Goal: Check status: Check status

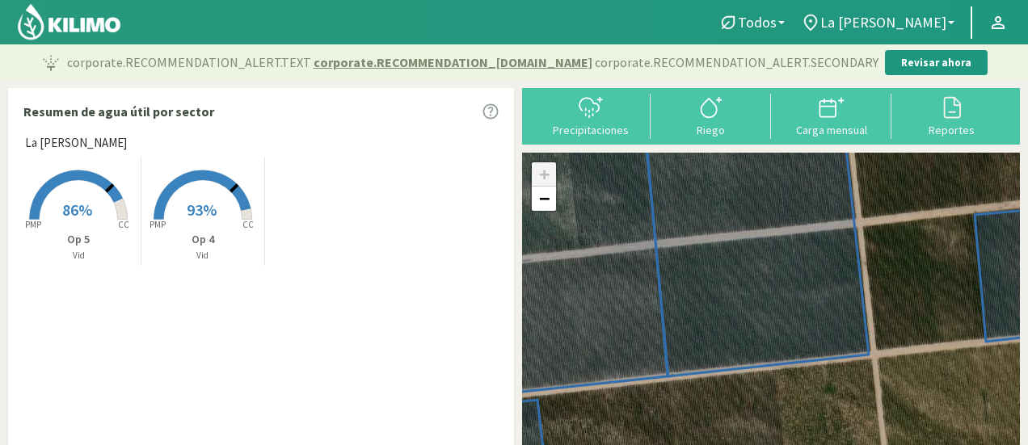
click at [177, 201] on rect at bounding box center [202, 221] width 129 height 129
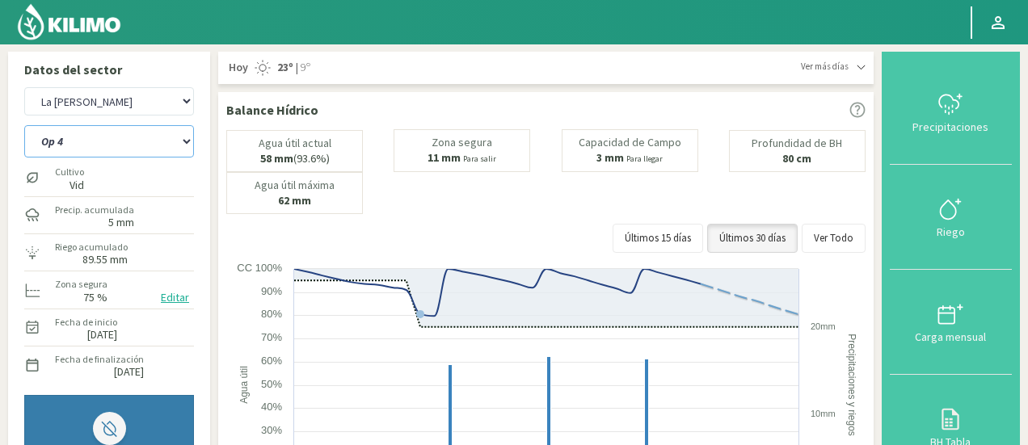
click at [171, 133] on select "Op 4 Op 5" at bounding box center [109, 141] width 170 height 32
select select "1: Object"
click at [24, 125] on select "Op 4 Op 5" at bounding box center [109, 141] width 170 height 32
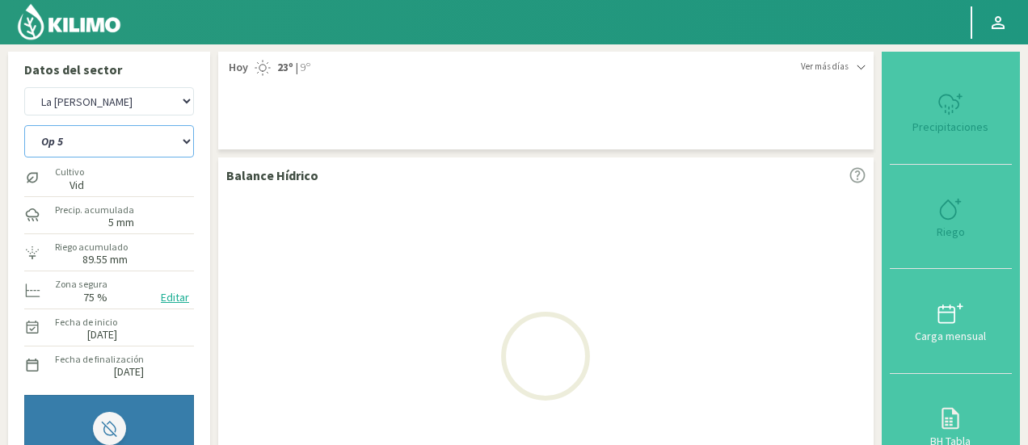
select select "4: Object"
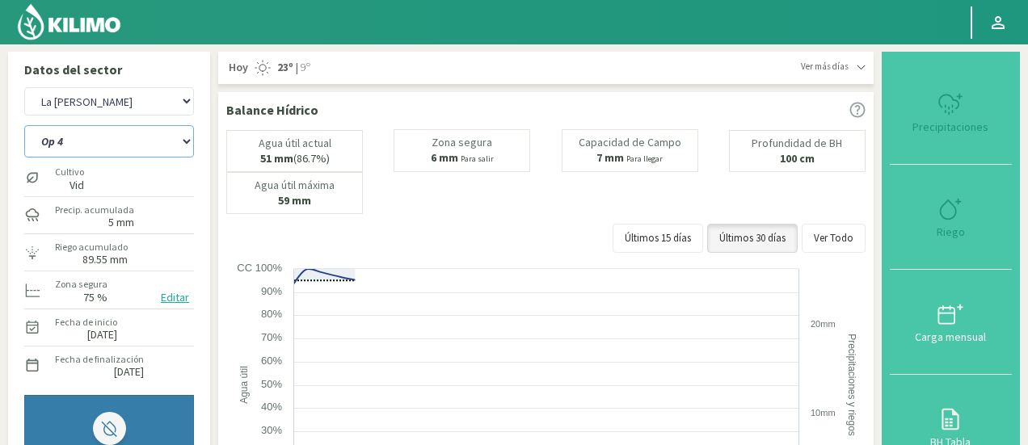
select select "3: Object"
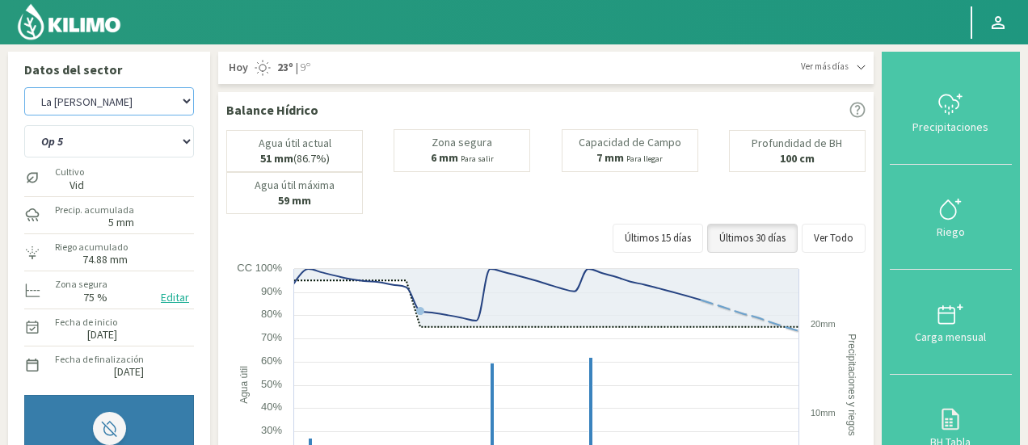
click at [166, 106] on select "La [PERSON_NAME] La [PERSON_NAME] Honda La [PERSON_NAME] - [PERSON_NAME] La [PE…" at bounding box center [109, 101] width 170 height 28
click at [24, 87] on select "La [PERSON_NAME] La [PERSON_NAME] Honda La [PERSON_NAME] - [PERSON_NAME] La [PE…" at bounding box center [109, 101] width 170 height 28
select select "10: Object"
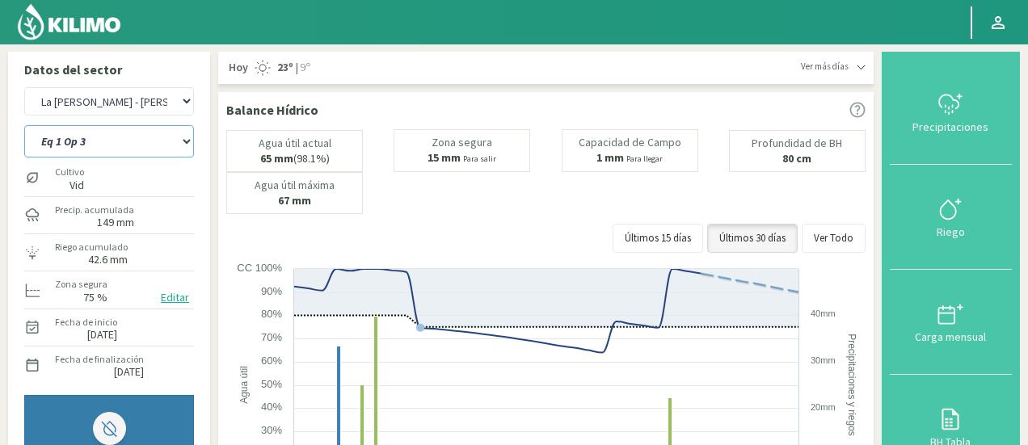
click at [124, 143] on select "Eq 1 Op 3 Eq 1 Op 4 Eq 2 Op 4 Eq3 Op1 Eq3 Op3 Eq 4 Op 1 Eq 4 Op 2 Eq 4 Op 3 Eq5…" at bounding box center [109, 141] width 170 height 32
select select "5: Object"
click at [24, 125] on select "Eq 1 Op 3 Eq 1 Op 4 Eq 2 Op 4 Eq3 Op1 Eq3 Op3 Eq 4 Op 1 Eq 4 Op 2 Eq 4 Op 3 Eq5…" at bounding box center [109, 141] width 170 height 32
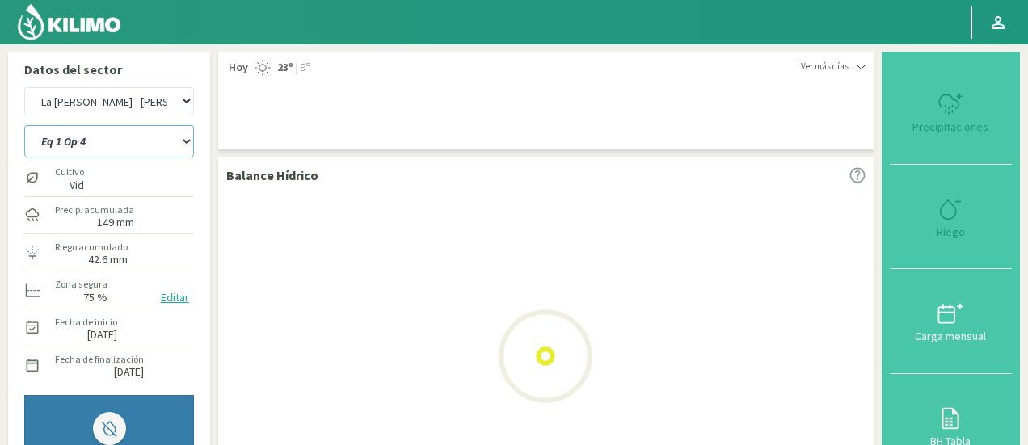
select select "14: Object"
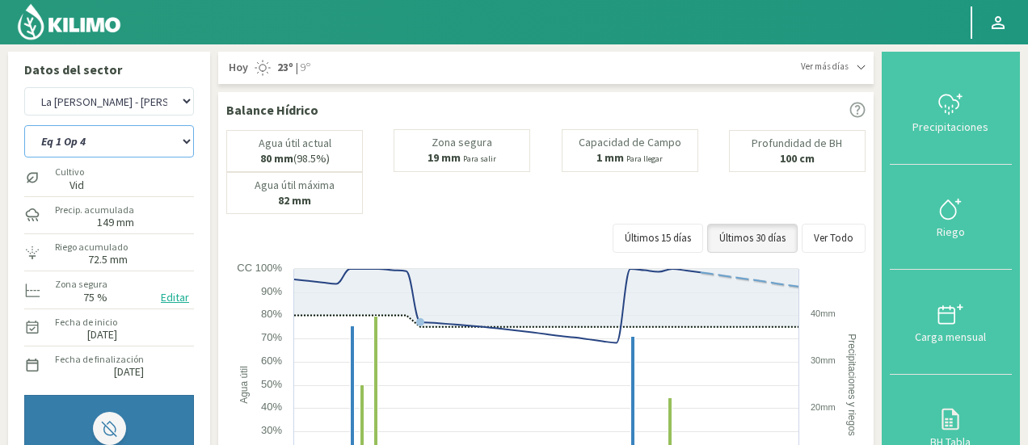
click at [168, 137] on select "Eq 1 Op 3 Eq 1 Op 4 Eq 2 Op 4 Eq3 Op1 Eq3 Op3 Eq 4 Op 1 Eq 4 Op 2 Eq 4 Op 3 Eq5…" at bounding box center [109, 141] width 170 height 32
select select "15: Object"
click at [24, 125] on select "Eq 1 Op 3 Eq 1 Op 4 Eq 2 Op 4 Eq3 Op1 Eq3 Op3 Eq 4 Op 1 Eq 4 Op 2 Eq 4 Op 3 Eq5…" at bounding box center [109, 141] width 170 height 32
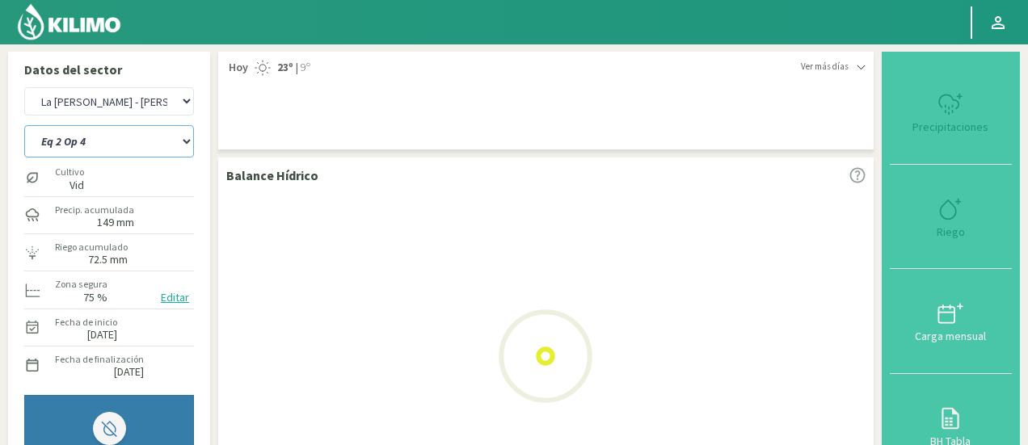
select select "18: Object"
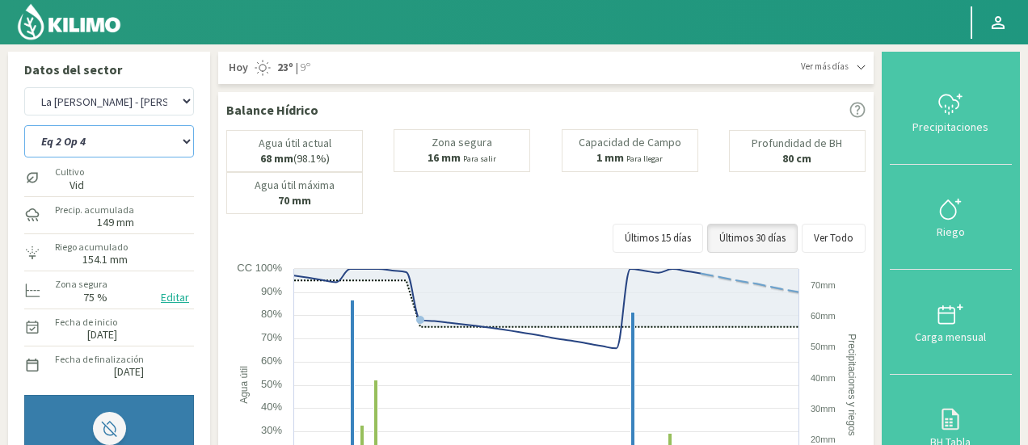
click at [146, 140] on select "Eq 1 Op 3 Eq 1 Op 4 Eq 2 Op 4 Eq3 Op1 Eq3 Op3 Eq 4 Op 1 Eq 4 Op 2 Eq 4 Op 3 Eq5…" at bounding box center [109, 141] width 170 height 32
select select "25: Object"
click at [24, 125] on select "Eq 1 Op 3 Eq 1 Op 4 Eq 2 Op 4 Eq3 Op1 Eq3 Op3 Eq 4 Op 1 Eq 4 Op 2 Eq 4 Op 3 Eq5…" at bounding box center [109, 141] width 170 height 32
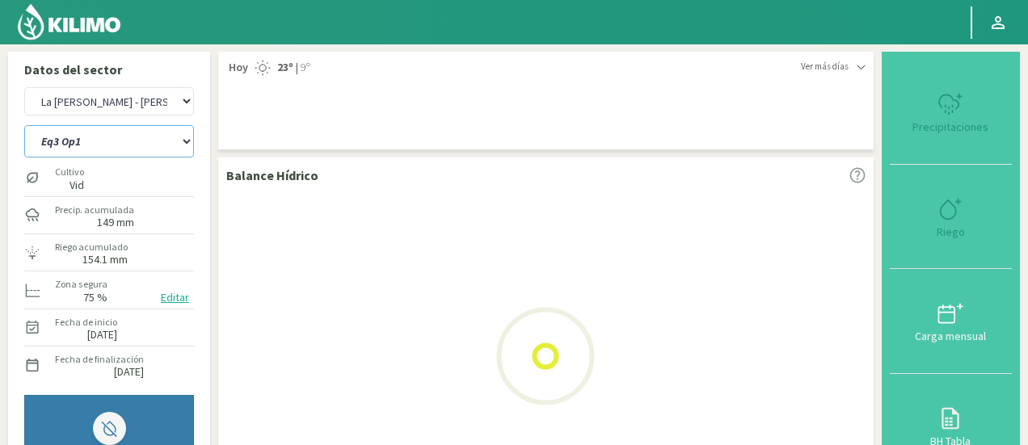
select select "22: Object"
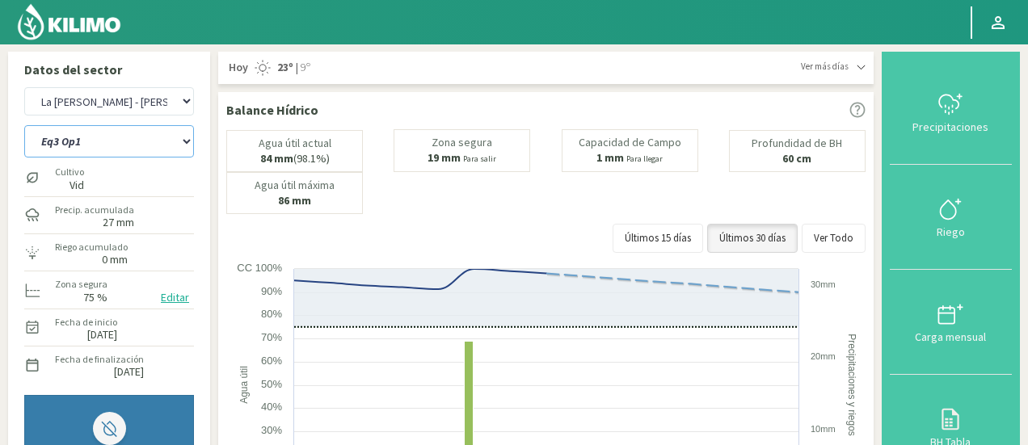
click at [123, 140] on select "Eq 1 Op 3 Eq 1 Op 4 Eq 2 Op 4 Eq3 Op1 Eq3 Op3 Eq 4 Op 1 Eq 4 Op 2 Eq 4 Op 3 Eq5…" at bounding box center [109, 141] width 170 height 32
select select "35: Object"
click at [24, 125] on select "Eq 1 Op 3 Eq 1 Op 4 Eq 2 Op 4 Eq3 Op1 Eq3 Op3 Eq 4 Op 1 Eq 4 Op 2 Eq 4 Op 3 Eq5…" at bounding box center [109, 141] width 170 height 32
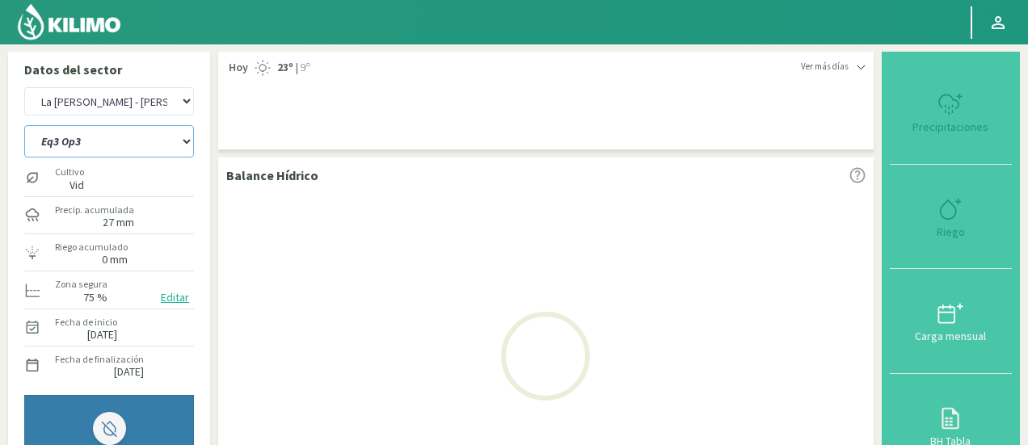
select select "26: Object"
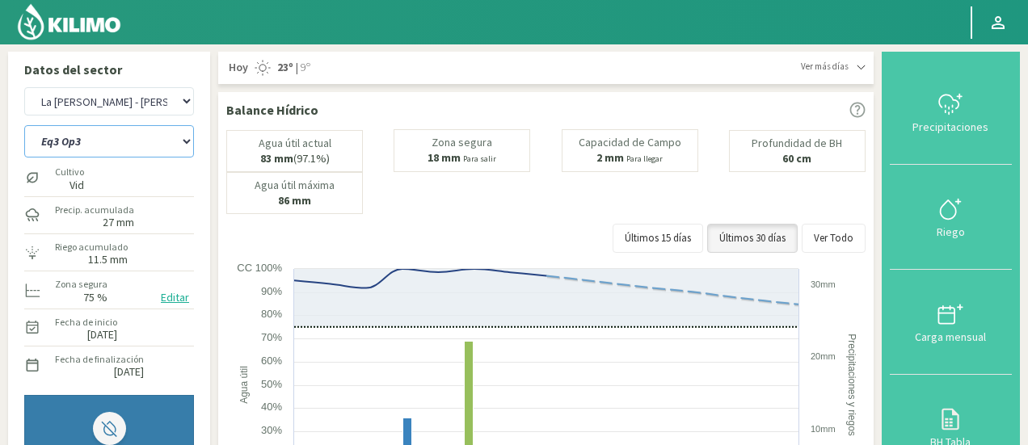
click at [107, 141] on select "Eq 1 Op 3 Eq 1 Op 4 Eq 2 Op 4 Eq3 Op1 Eq3 Op3 Eq 4 Op 1 Eq 4 Op 2 Eq 4 Op 3 Eq5…" at bounding box center [109, 141] width 170 height 32
select select "45: Object"
click at [24, 125] on select "Eq 1 Op 3 Eq 1 Op 4 Eq 2 Op 4 Eq3 Op1 Eq3 Op3 Eq 4 Op 1 Eq 4 Op 2 Eq 4 Op 3 Eq5…" at bounding box center [109, 141] width 170 height 32
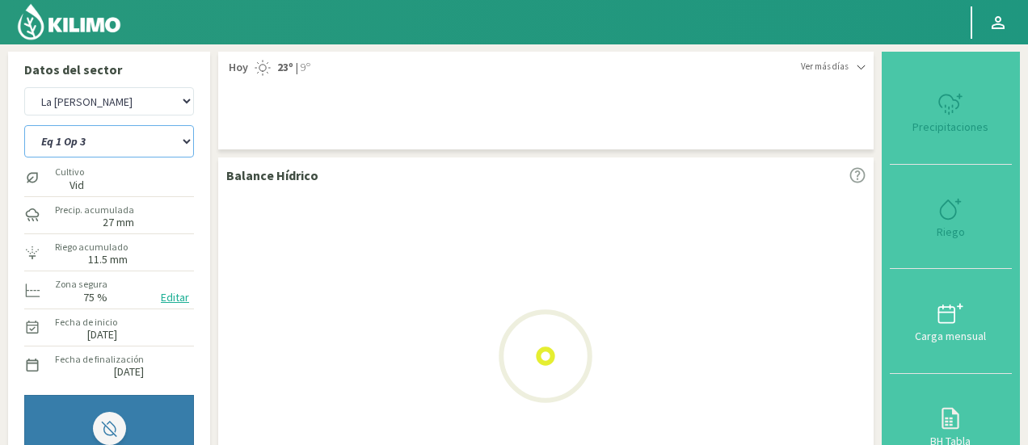
select select "30: Object"
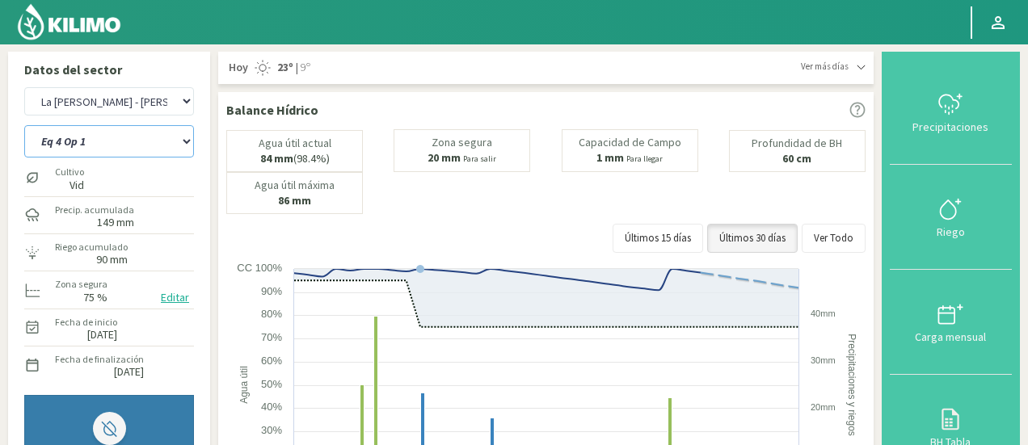
click at [81, 145] on select "Eq 1 Op 3 Eq 1 Op 4 Eq 2 Op 4 Eq3 Op1 Eq3 Op3 Eq 4 Op 1 Eq 4 Op 2 Eq 4 Op 3 Eq5…" at bounding box center [109, 141] width 170 height 32
select select "55: Object"
click at [24, 125] on select "Eq 1 Op 3 Eq 1 Op 4 Eq 2 Op 4 Eq3 Op1 Eq3 Op3 Eq 4 Op 1 Eq 4 Op 2 Eq 4 Op 3 Eq5…" at bounding box center [109, 141] width 170 height 32
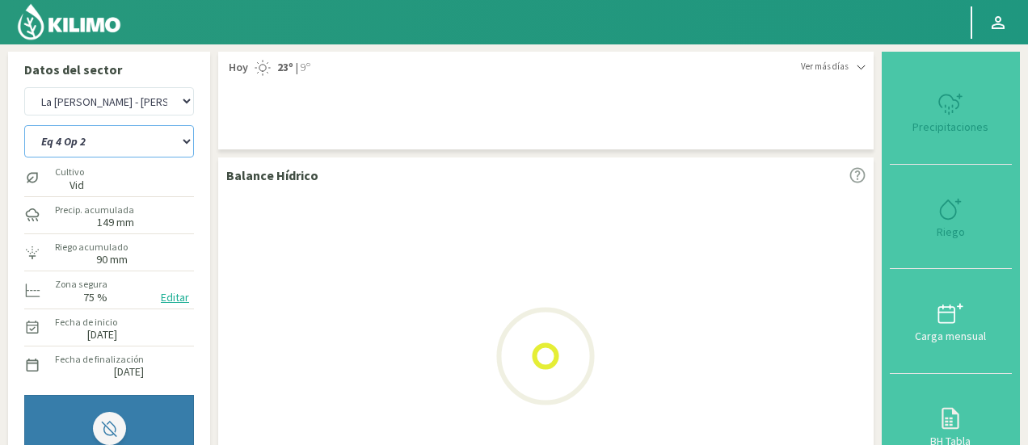
select select "34: Object"
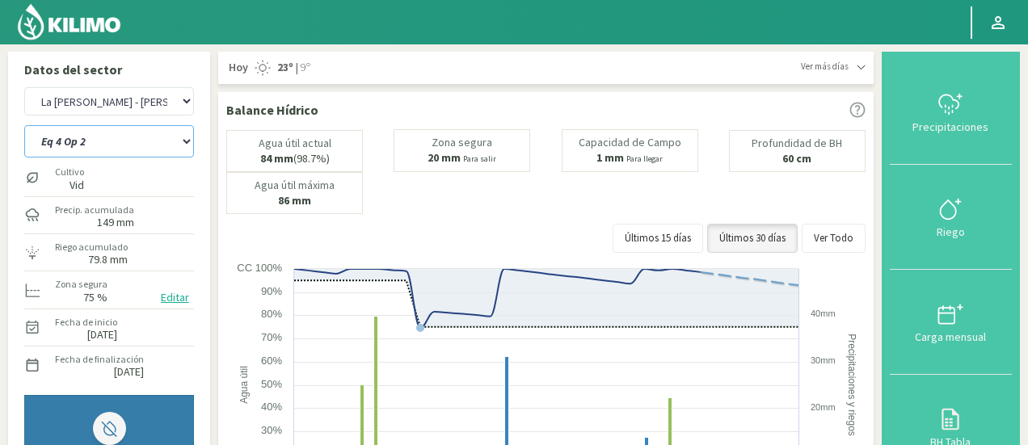
click at [89, 145] on select "Eq 1 Op 3 Eq 1 Op 4 Eq 2 Op 4 Eq3 Op1 Eq3 Op3 Eq 4 Op 1 Eq 4 Op 2 Eq 4 Op 3 Eq5…" at bounding box center [109, 141] width 170 height 32
select select "65: Object"
click at [24, 125] on select "Eq 1 Op 3 Eq 1 Op 4 Eq 2 Op 4 Eq3 Op1 Eq3 Op3 Eq 4 Op 1 Eq 4 Op 2 Eq 4 Op 3 Eq5…" at bounding box center [109, 141] width 170 height 32
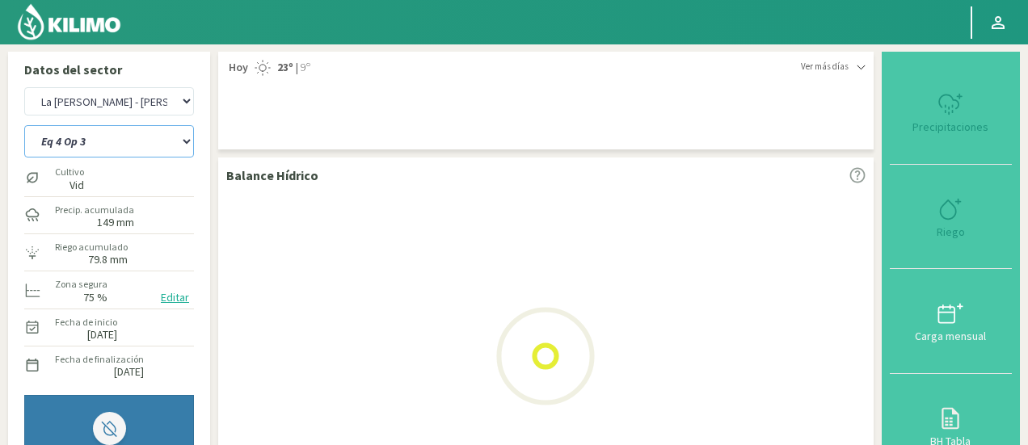
select select "38: Object"
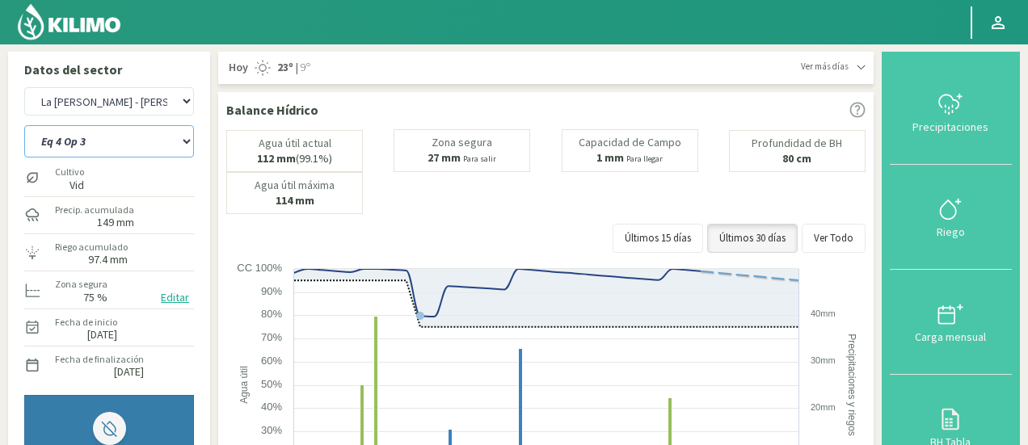
click at [87, 150] on select "Eq 1 Op 3 Eq 1 Op 4 Eq 2 Op 4 Eq3 Op1 Eq3 Op3 Eq 4 Op 1 Eq 4 Op 2 Eq 4 Op 3 Eq5…" at bounding box center [109, 141] width 170 height 32
select select "75: Object"
click at [24, 125] on select "Eq 1 Op 3 Eq 1 Op 4 Eq 2 Op 4 Eq3 Op1 Eq3 Op3 Eq 4 Op 1 Eq 4 Op 2 Eq 4 Op 3 Eq5…" at bounding box center [109, 141] width 170 height 32
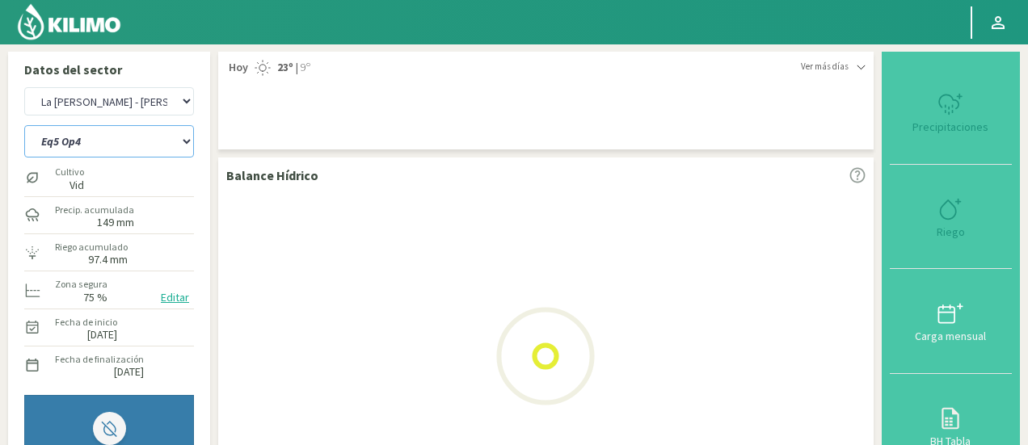
select select "42: Object"
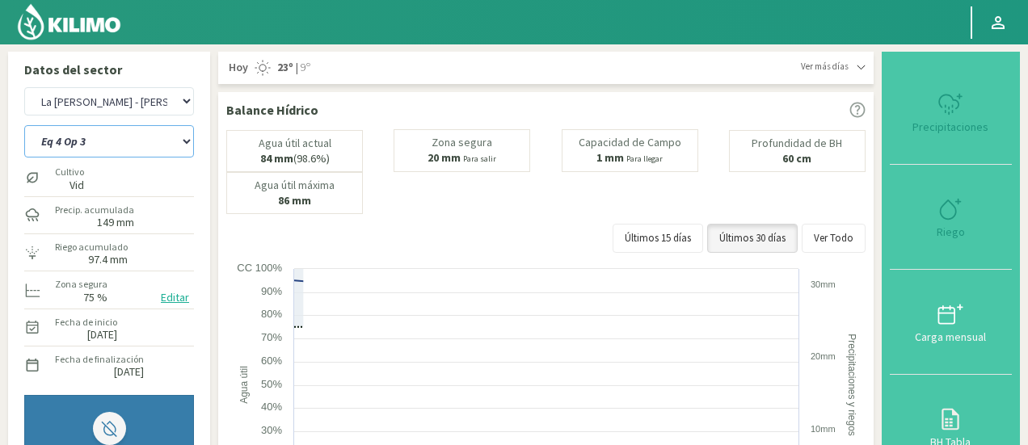
select select "84: Object"
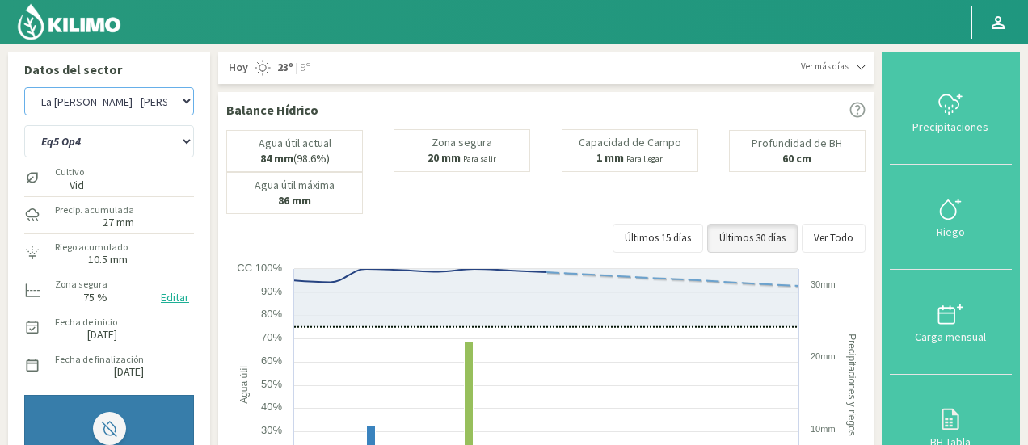
click at [188, 112] on select "La [PERSON_NAME] La [PERSON_NAME] Honda La [PERSON_NAME] - [PERSON_NAME] La [PE…" at bounding box center [109, 101] width 170 height 28
click at [24, 87] on select "La [PERSON_NAME] La [PERSON_NAME] Honda La [PERSON_NAME] - [PERSON_NAME] La [PE…" at bounding box center [109, 101] width 170 height 28
select select "47: Object"
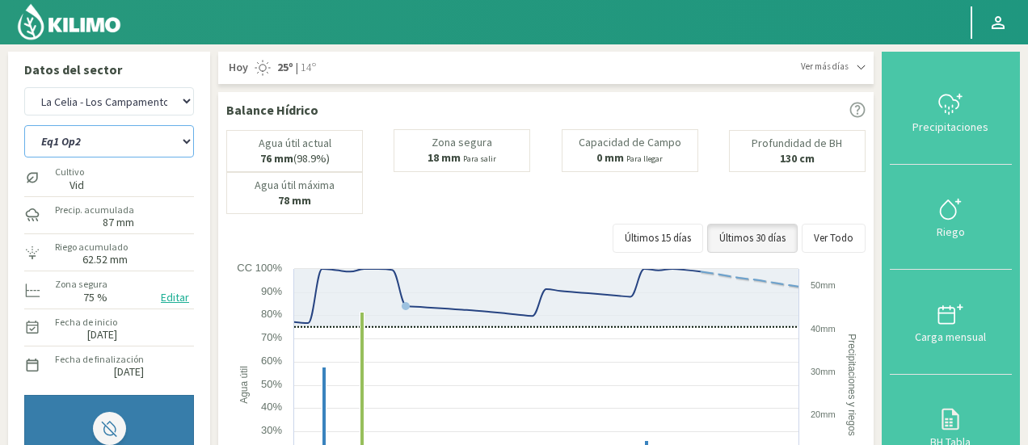
click at [170, 153] on select "Eq1 Op2 Eq2 Op1" at bounding box center [109, 141] width 170 height 32
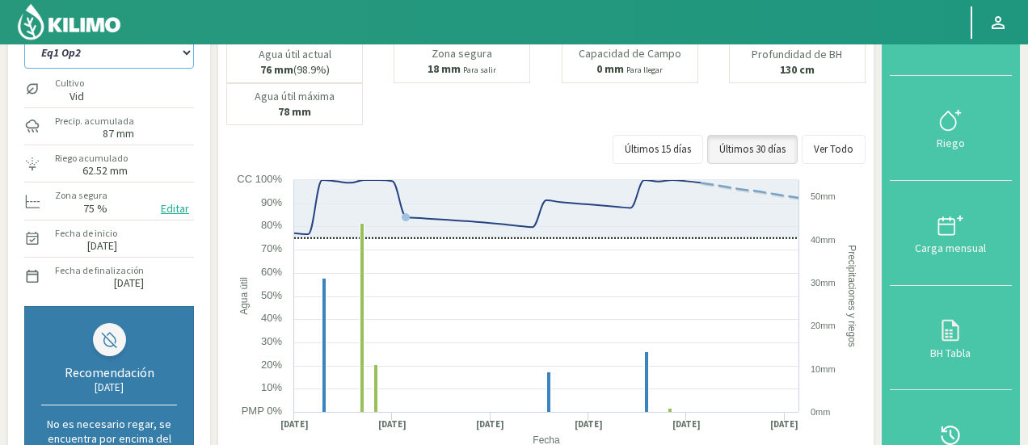
scroll to position [114, 0]
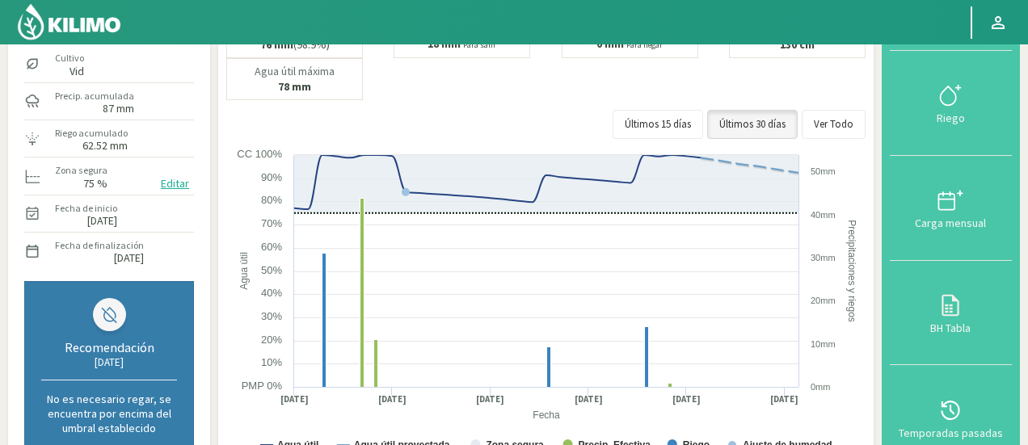
drag, startPoint x: 1027, startPoint y: 246, endPoint x: 1034, endPoint y: 227, distance: 19.7
click at [1027, 227] on html "Principal Perfil Perfil Salir Datos del sector La [PERSON_NAME] - Altamira La […" at bounding box center [514, 108] width 1028 height 445
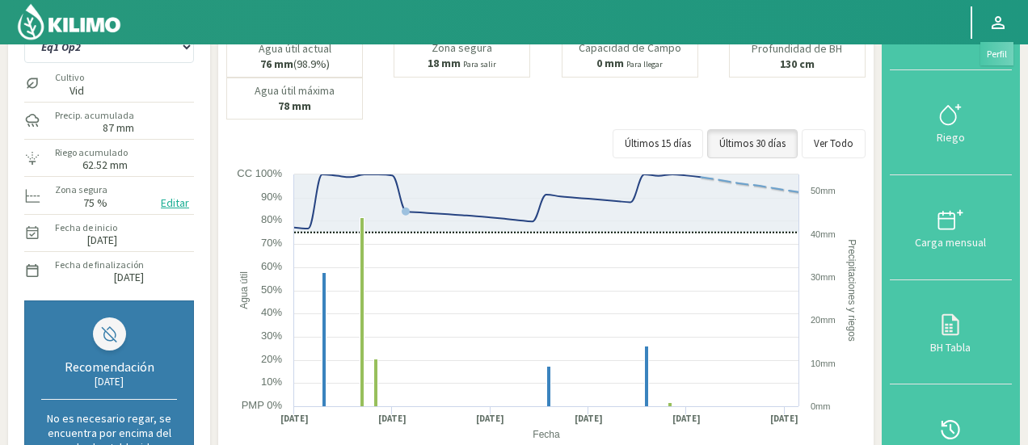
scroll to position [48, 0]
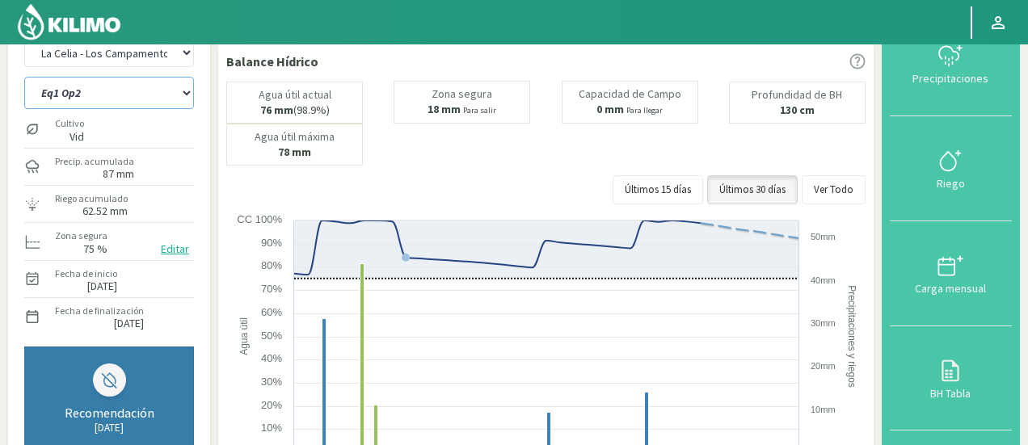
click at [44, 88] on select "Eq1 Op2 Eq2 Op1" at bounding box center [109, 93] width 170 height 32
select select "86: Object"
click at [24, 77] on select "Eq1 Op2 Eq2 Op1" at bounding box center [109, 93] width 170 height 32
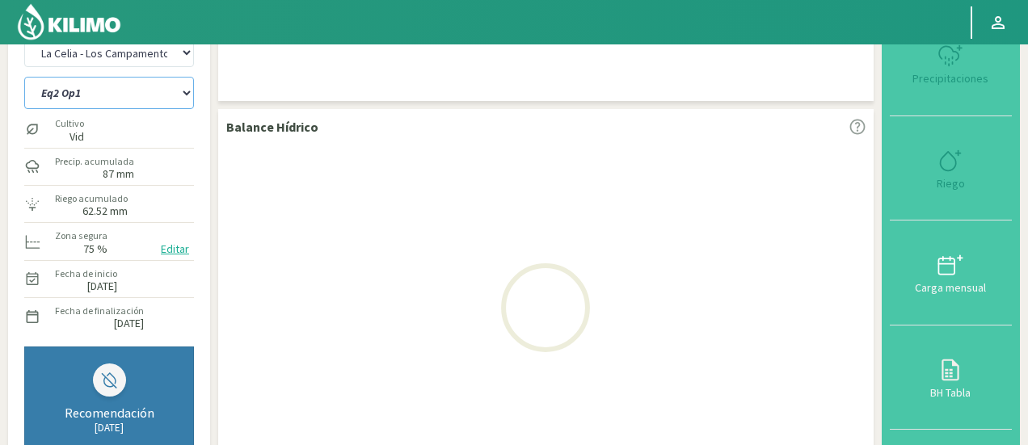
select select "51: Object"
select select "88: Object"
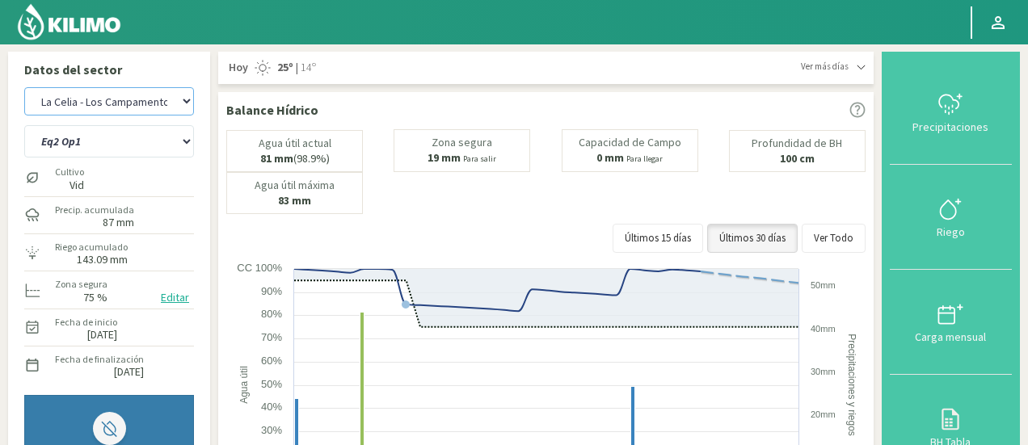
click at [181, 111] on select "La [PERSON_NAME] La [PERSON_NAME] Honda La [PERSON_NAME] - [PERSON_NAME] La [PE…" at bounding box center [109, 101] width 170 height 28
click at [24, 87] on select "La [PERSON_NAME] La [PERSON_NAME] Honda La [PERSON_NAME] - [PERSON_NAME] La [PE…" at bounding box center [109, 101] width 170 height 28
select select "53: Object"
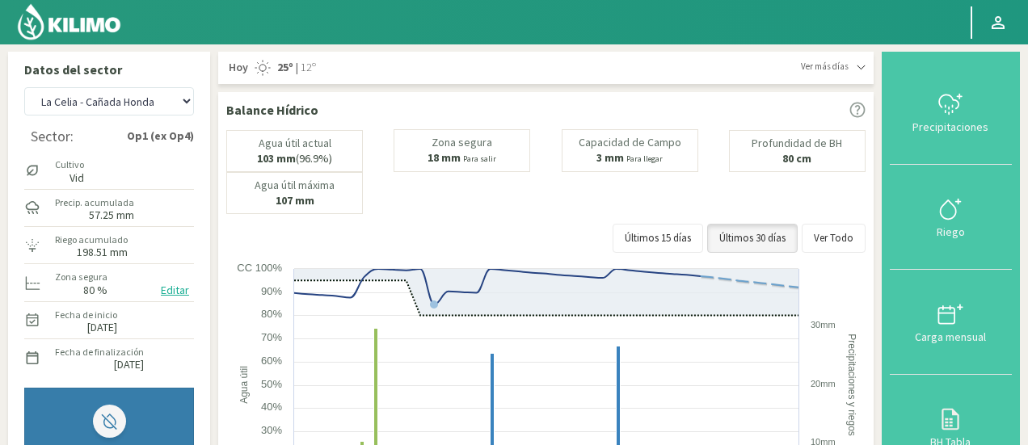
drag, startPoint x: 1027, startPoint y: 115, endPoint x: 1034, endPoint y: 120, distance: 8.6
click at [1027, 120] on html "Principal Perfil Perfil Salir Datos del sector La [PERSON_NAME] - Altamira La […" at bounding box center [514, 222] width 1028 height 445
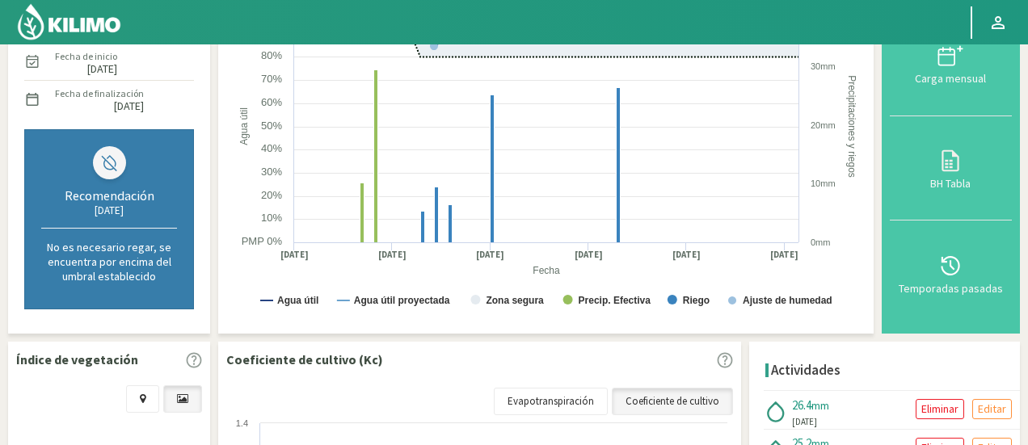
scroll to position [260, 0]
